Goal: Task Accomplishment & Management: Manage account settings

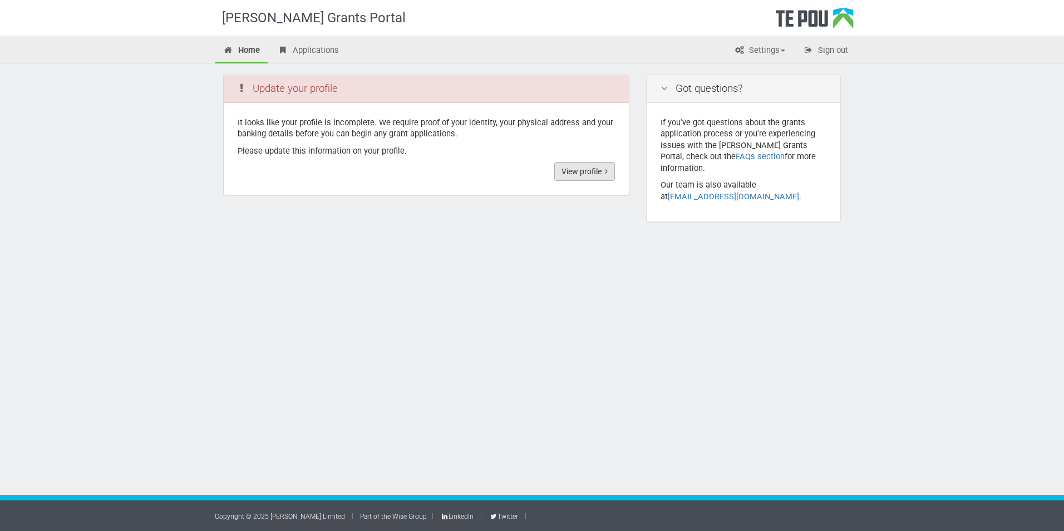
click at [591, 175] on link "View profile" at bounding box center [584, 171] width 61 height 19
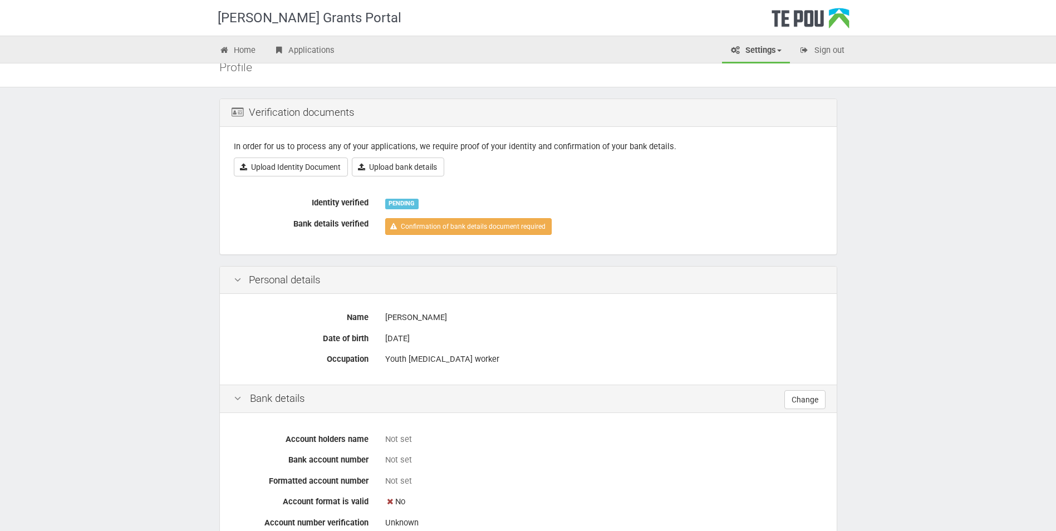
scroll to position [56, 0]
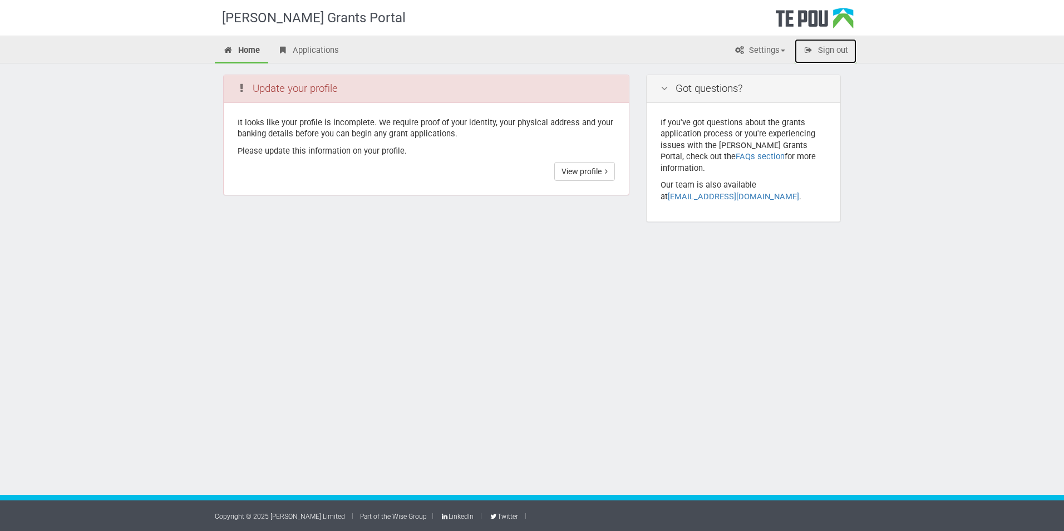
click at [839, 51] on link "Sign out" at bounding box center [826, 51] width 62 height 24
